Goal: Find specific fact: Find specific fact

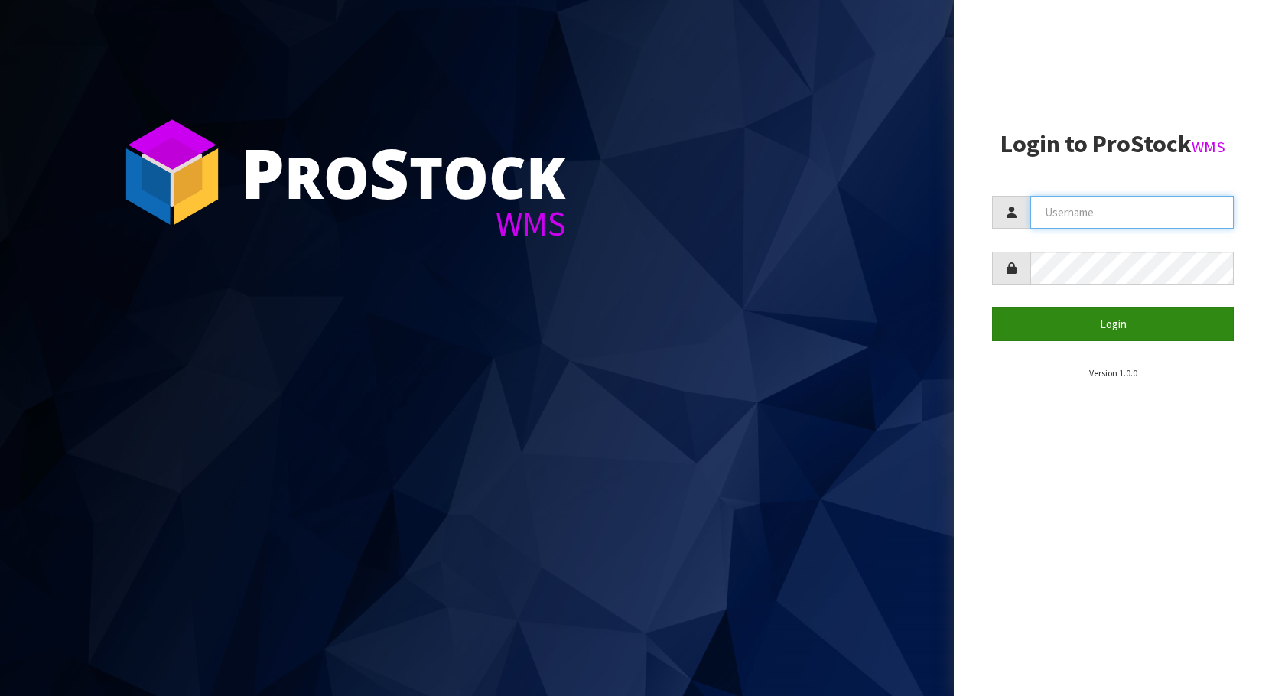
type input "[EMAIL_ADDRESS][DOMAIN_NAME]"
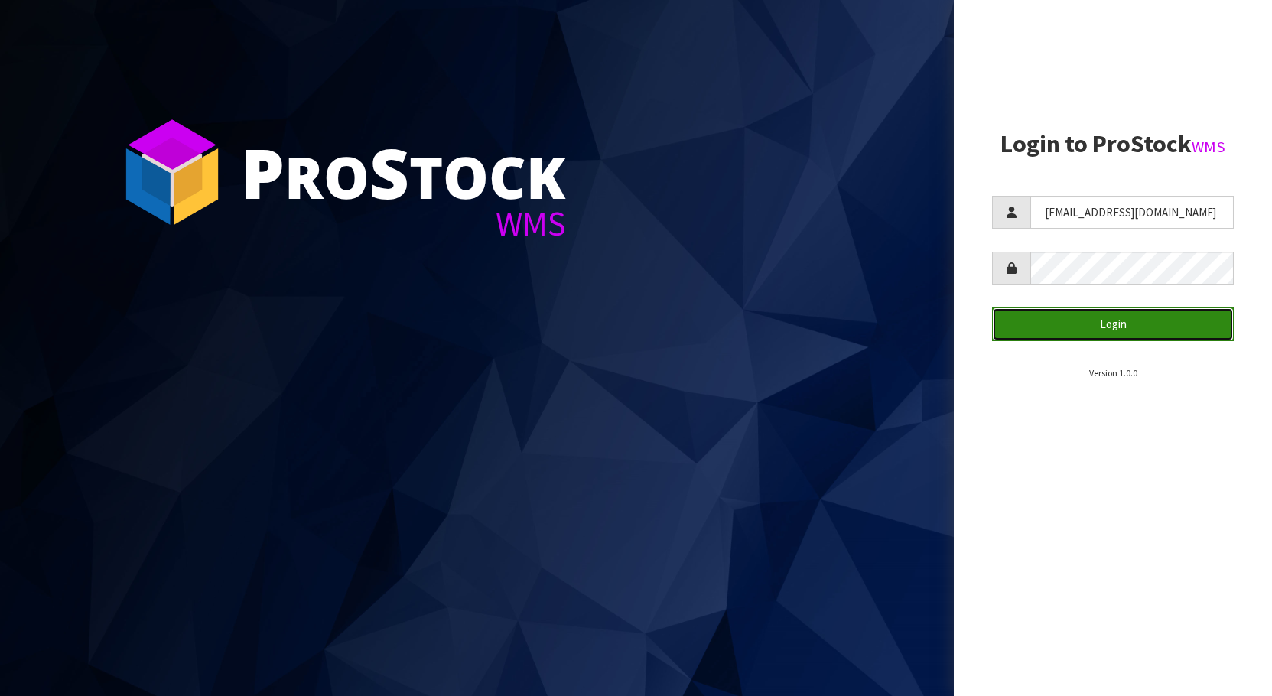
click at [1111, 318] on button "Login" at bounding box center [1113, 324] width 242 height 33
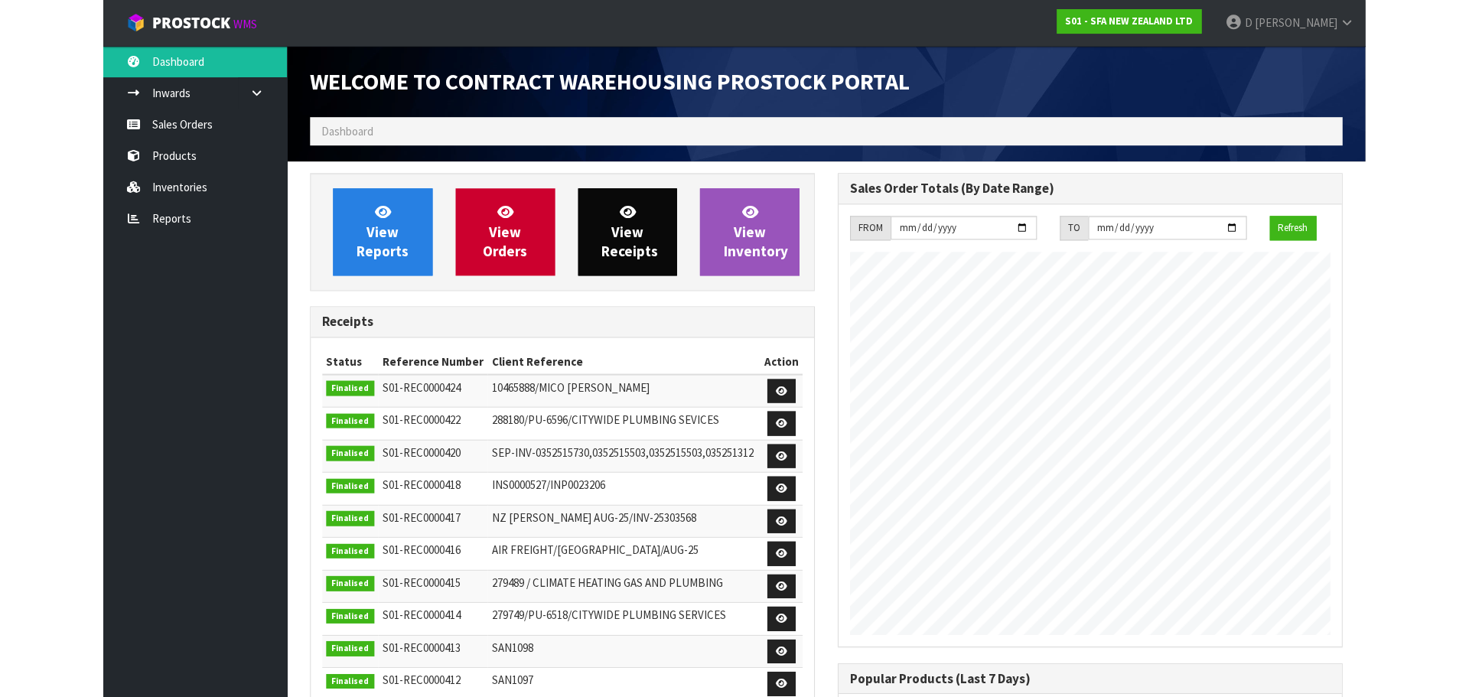
scroll to position [848, 527]
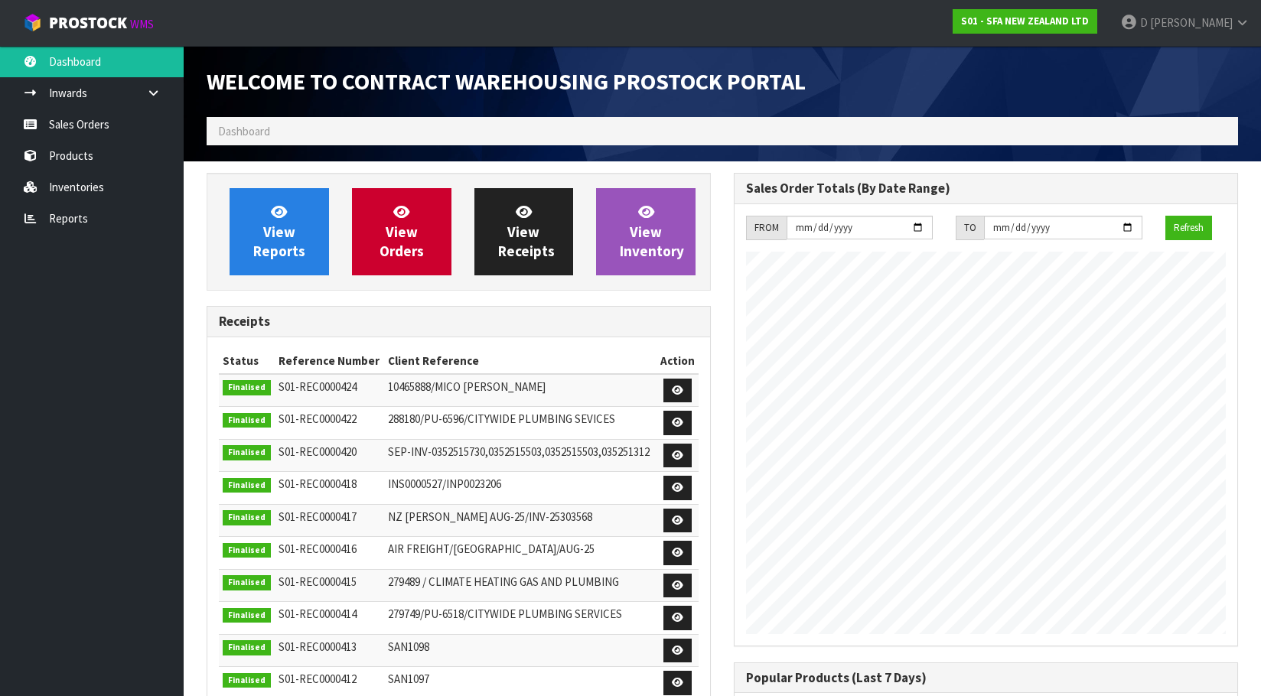
click at [438, 135] on ol "Dashboard" at bounding box center [722, 131] width 1031 height 28
click at [429, 128] on ol "Dashboard" at bounding box center [722, 131] width 1031 height 28
click at [633, 237] on span "View Inventory" at bounding box center [652, 231] width 64 height 57
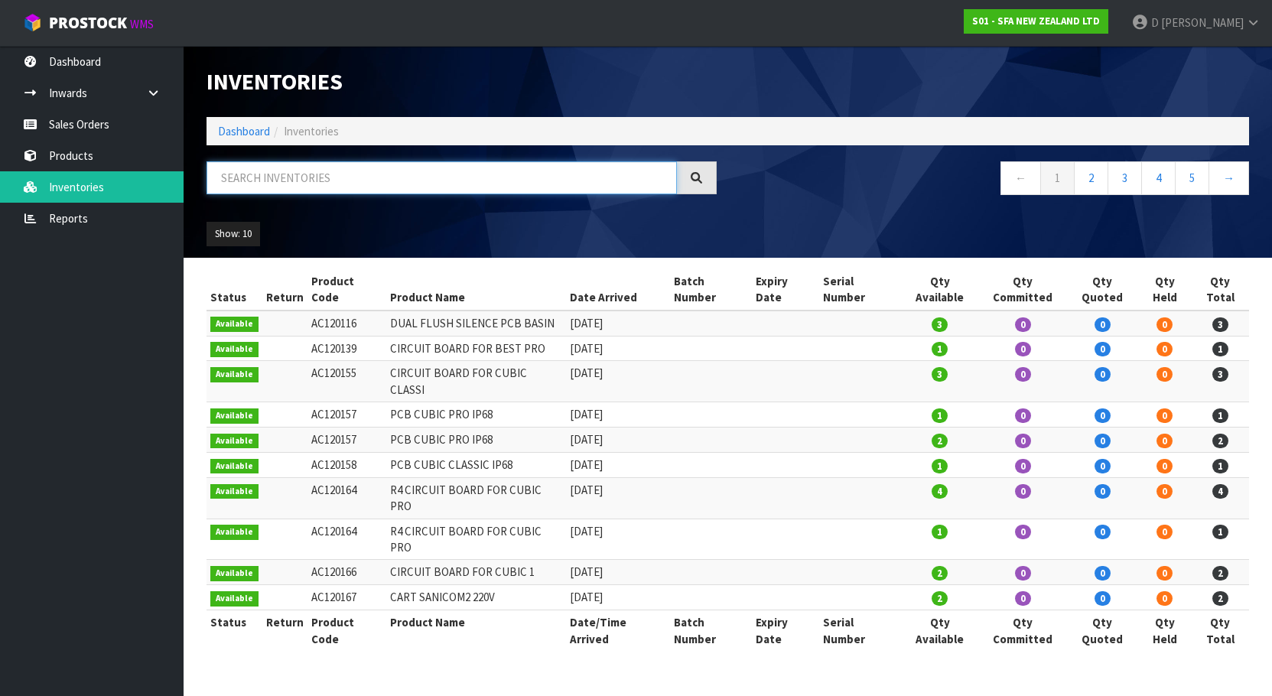
click at [413, 181] on input "text" at bounding box center [442, 177] width 471 height 33
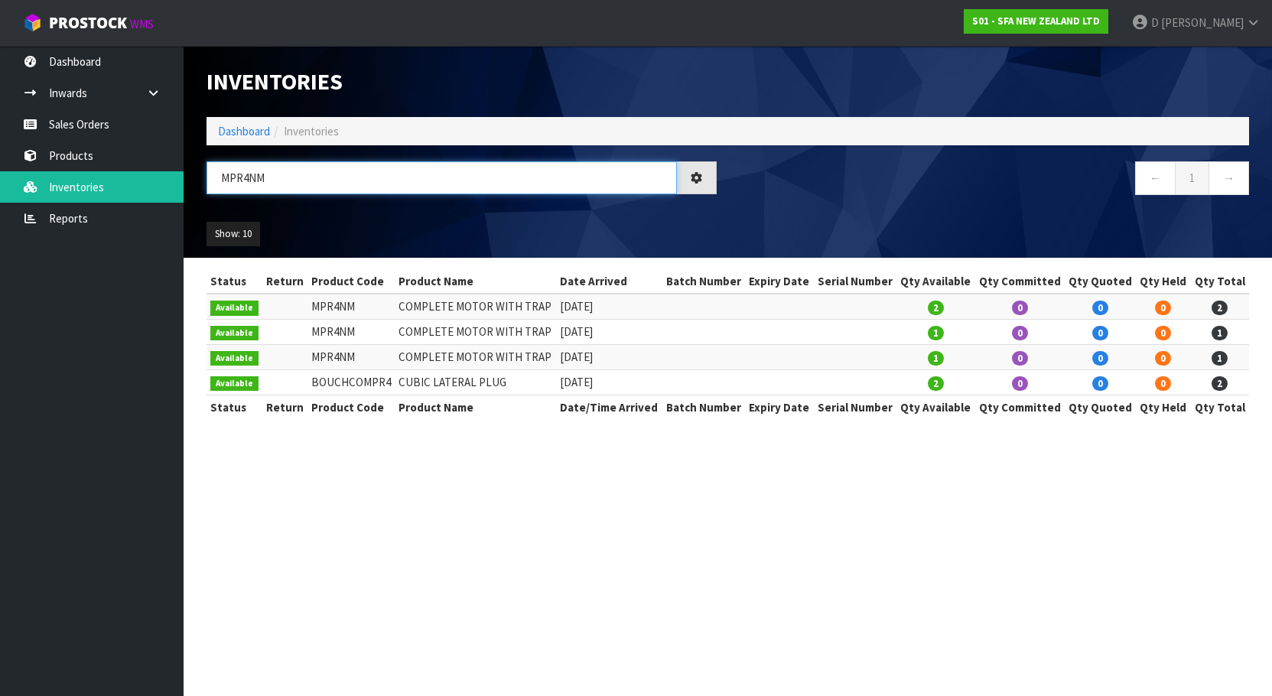
type input "MPR4NM"
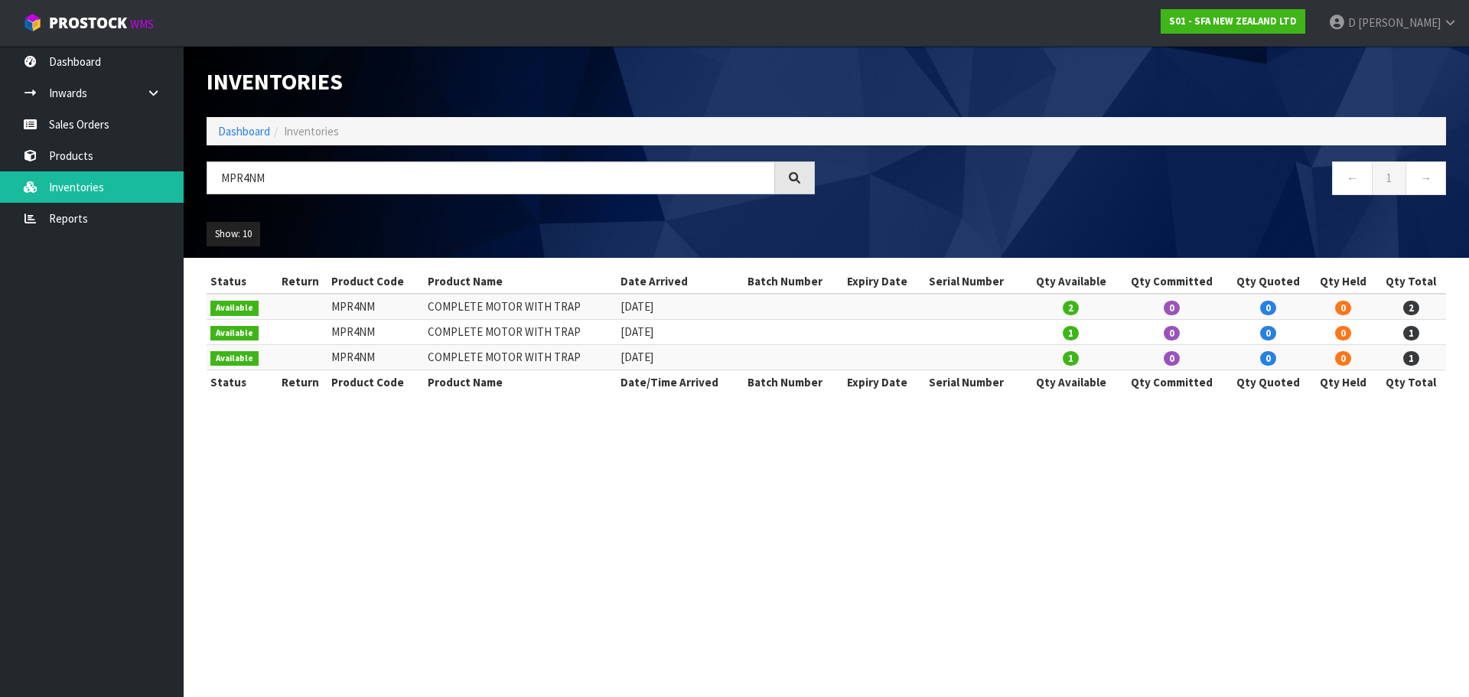
drag, startPoint x: 689, startPoint y: 358, endPoint x: 333, endPoint y: 364, distance: 356.6
click at [333, 364] on tr "Available MPR4NM COMPLETE MOTOR WITH TRAP [DATE] 1 0 0 0 1" at bounding box center [826, 356] width 1239 height 25
click at [386, 460] on section "Inventories Dashboard Inventories MPR4NM ← 1 → Show: 10 5 10 25 50 All Show Sto…" at bounding box center [734, 348] width 1469 height 697
click at [923, 496] on section "Inventories Dashboard Inventories MPR4NM ← 1 → Show: 10 5 10 25 50 All Show Sto…" at bounding box center [734, 348] width 1469 height 697
